Goal: Task Accomplishment & Management: Complete application form

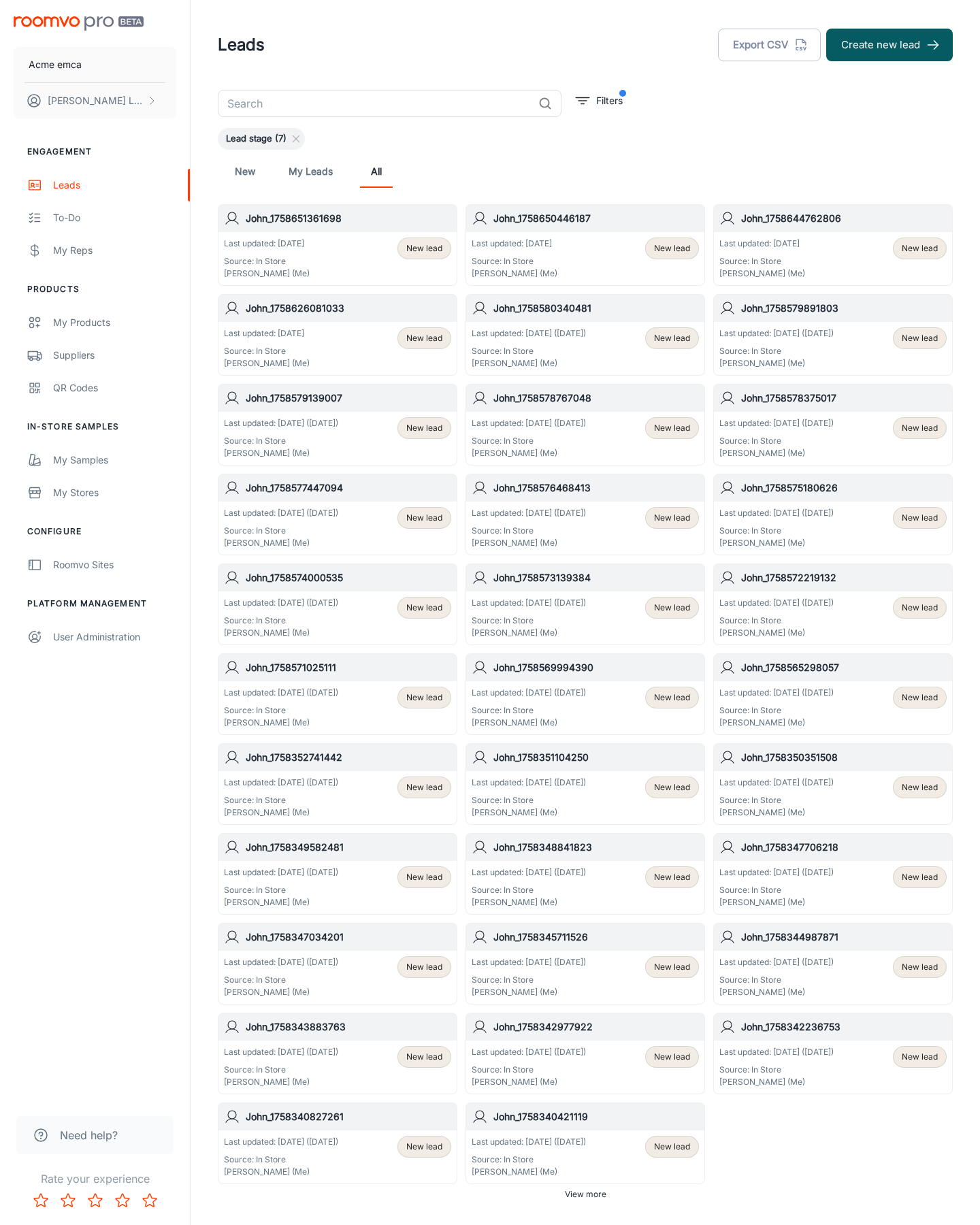
click at [889, 45] on button "Create new lead" at bounding box center [889, 45] width 126 height 33
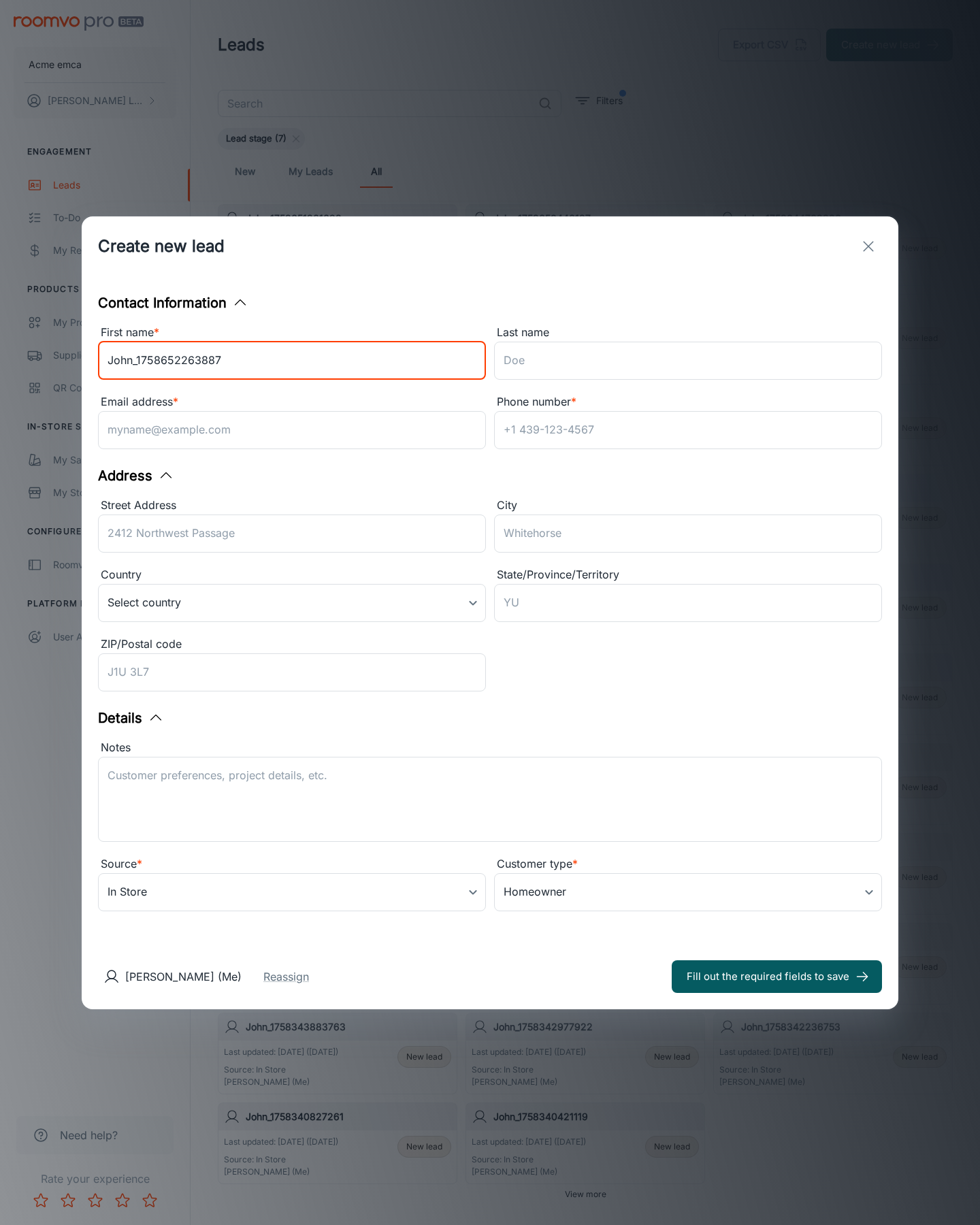
type input "John_1758652263887"
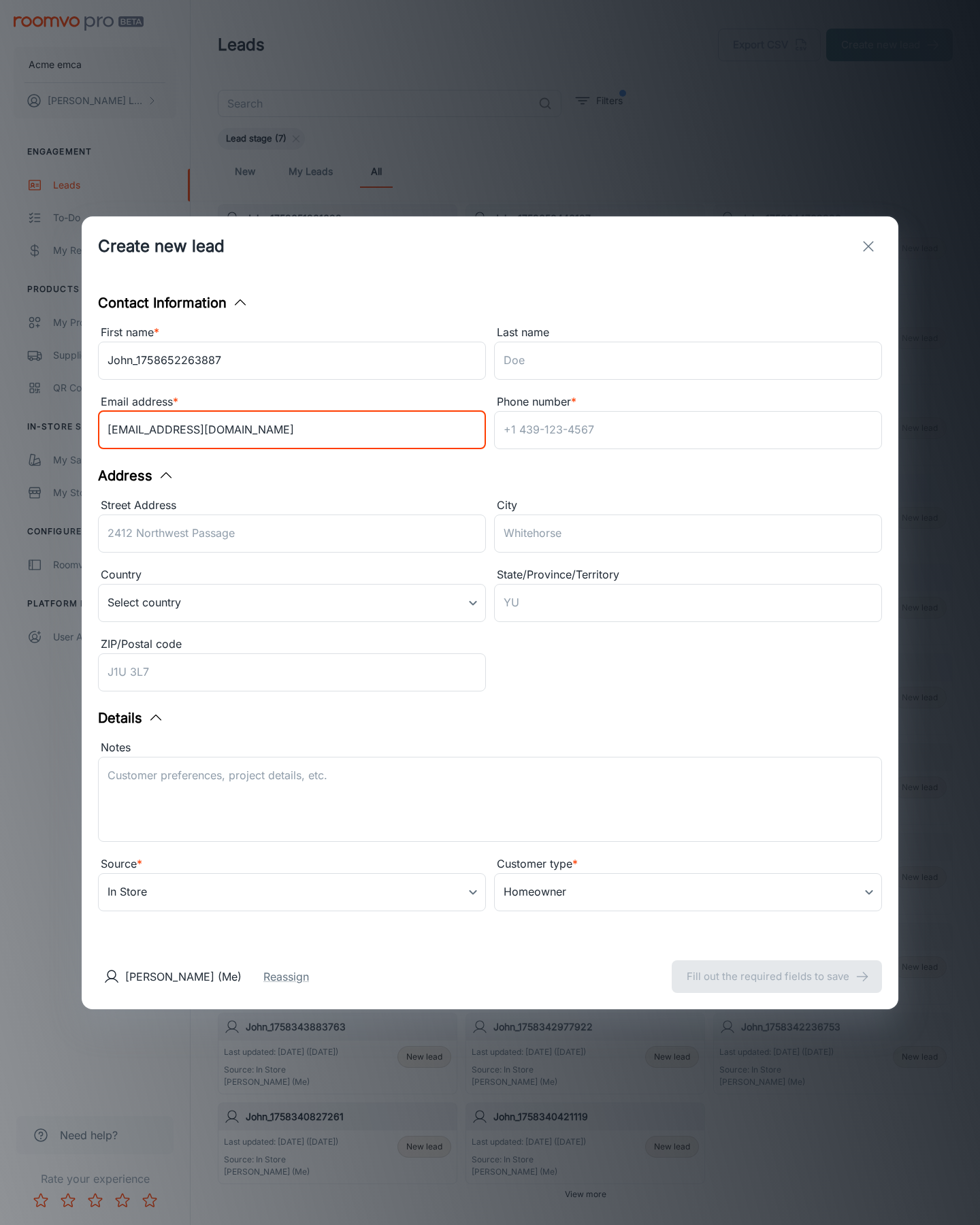
type input "[EMAIL_ADDRESS][DOMAIN_NAME]"
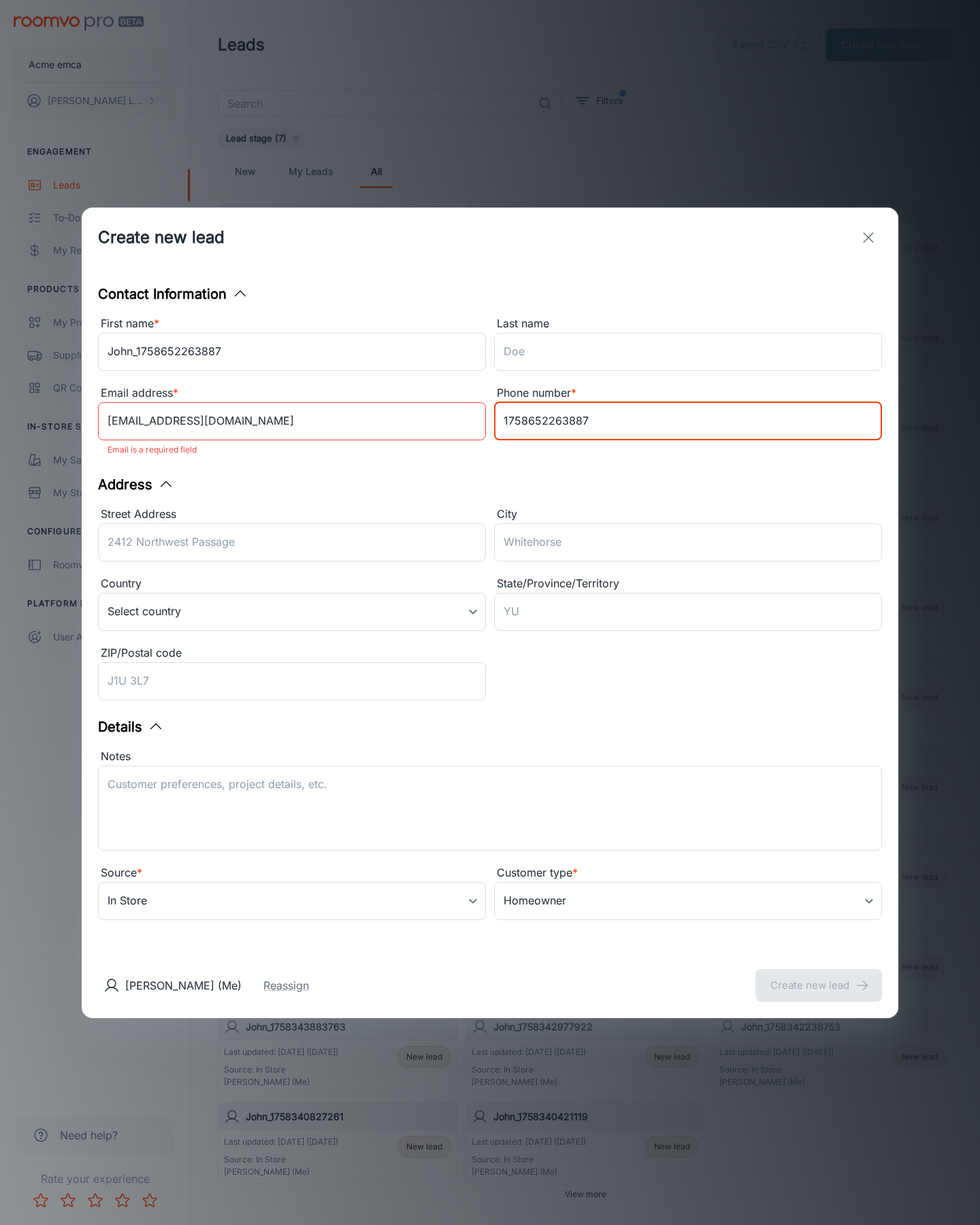
type input "1758652263887"
click at [819, 976] on button "Create new lead" at bounding box center [818, 985] width 126 height 33
